Goal: Transaction & Acquisition: Purchase product/service

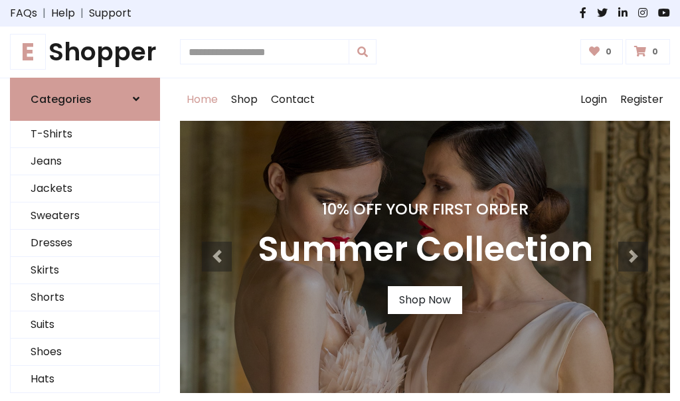
click at [340, 200] on h4 "10% Off Your First Order" at bounding box center [425, 209] width 335 height 19
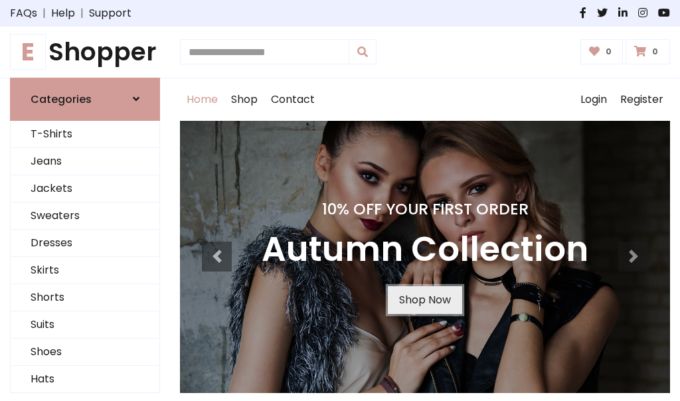
click at [424, 299] on link "Shop Now" at bounding box center [425, 300] width 74 height 28
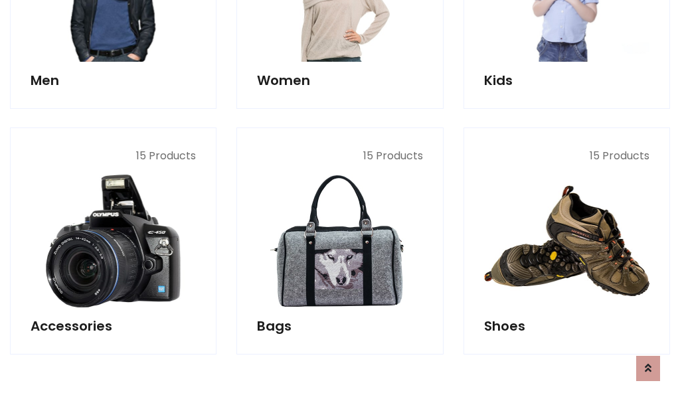
scroll to position [1323, 0]
